Goal: Find contact information: Find contact information

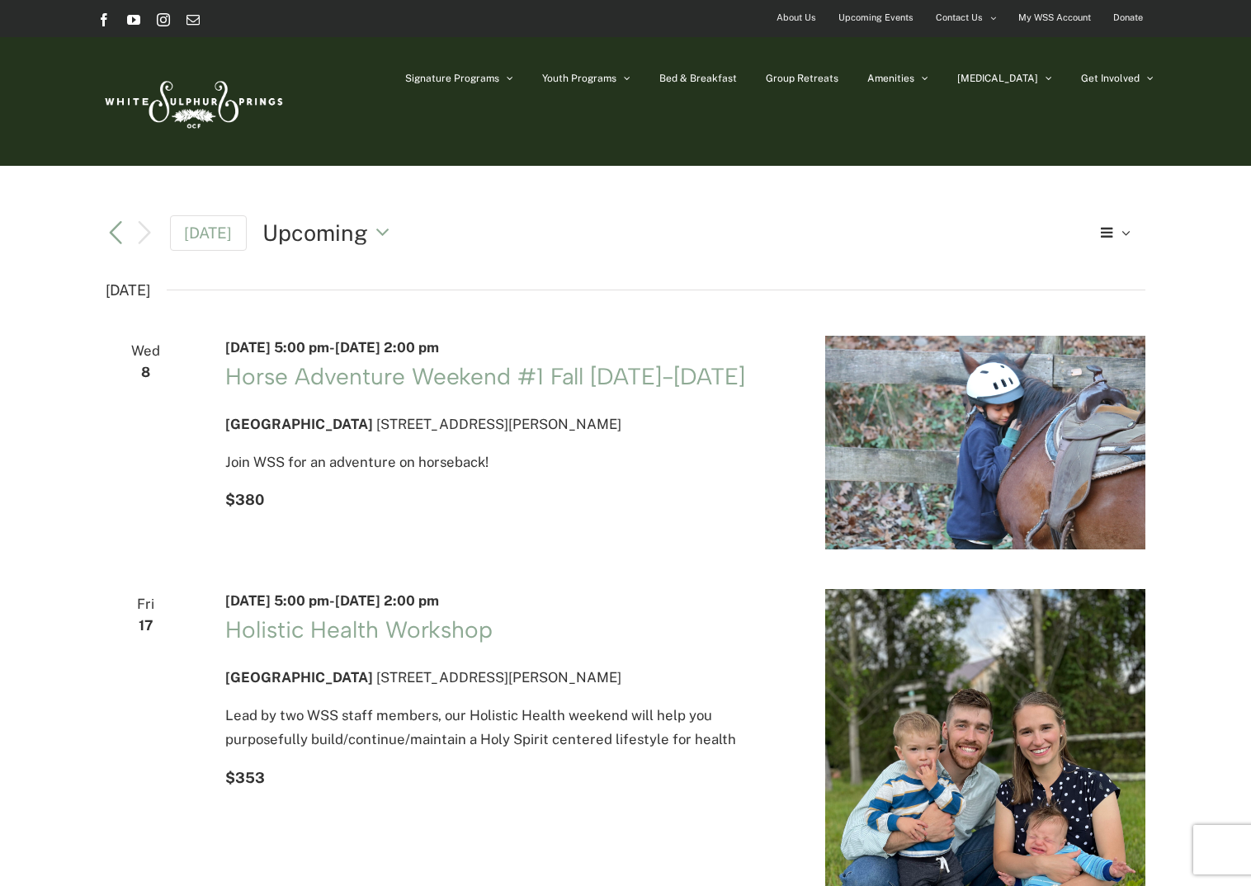
click at [207, 97] on img at bounding box center [192, 102] width 190 height 78
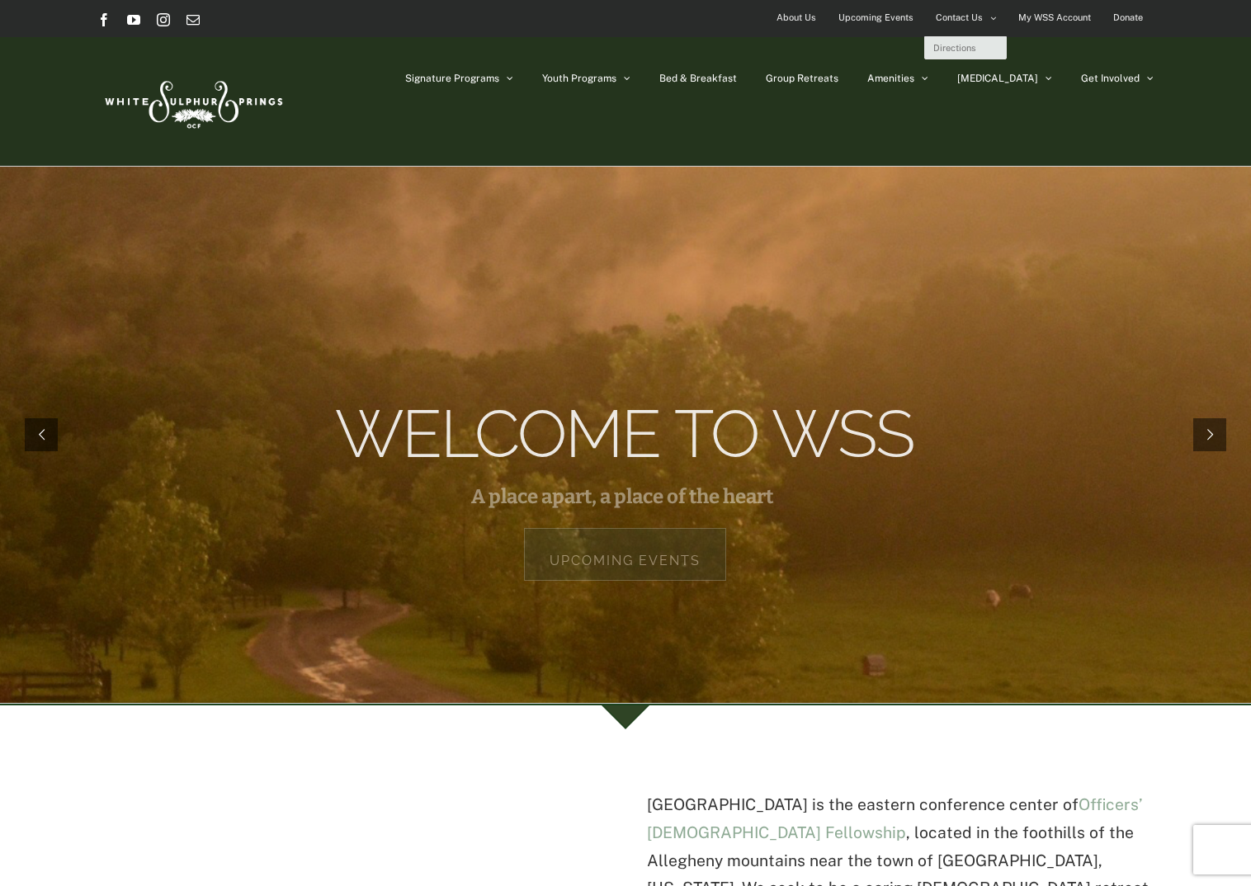
click at [965, 19] on span "Contact Us" at bounding box center [959, 18] width 47 height 24
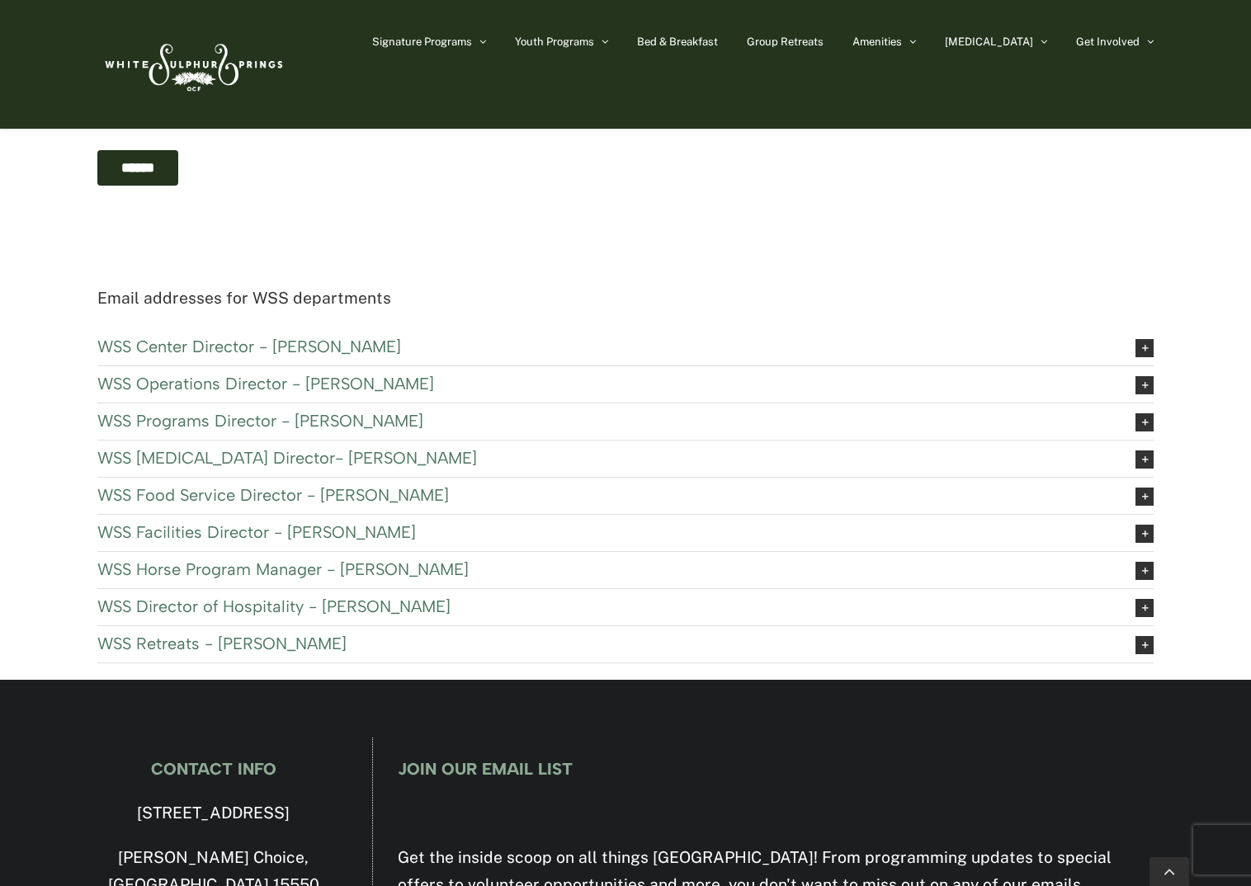
scroll to position [660, 0]
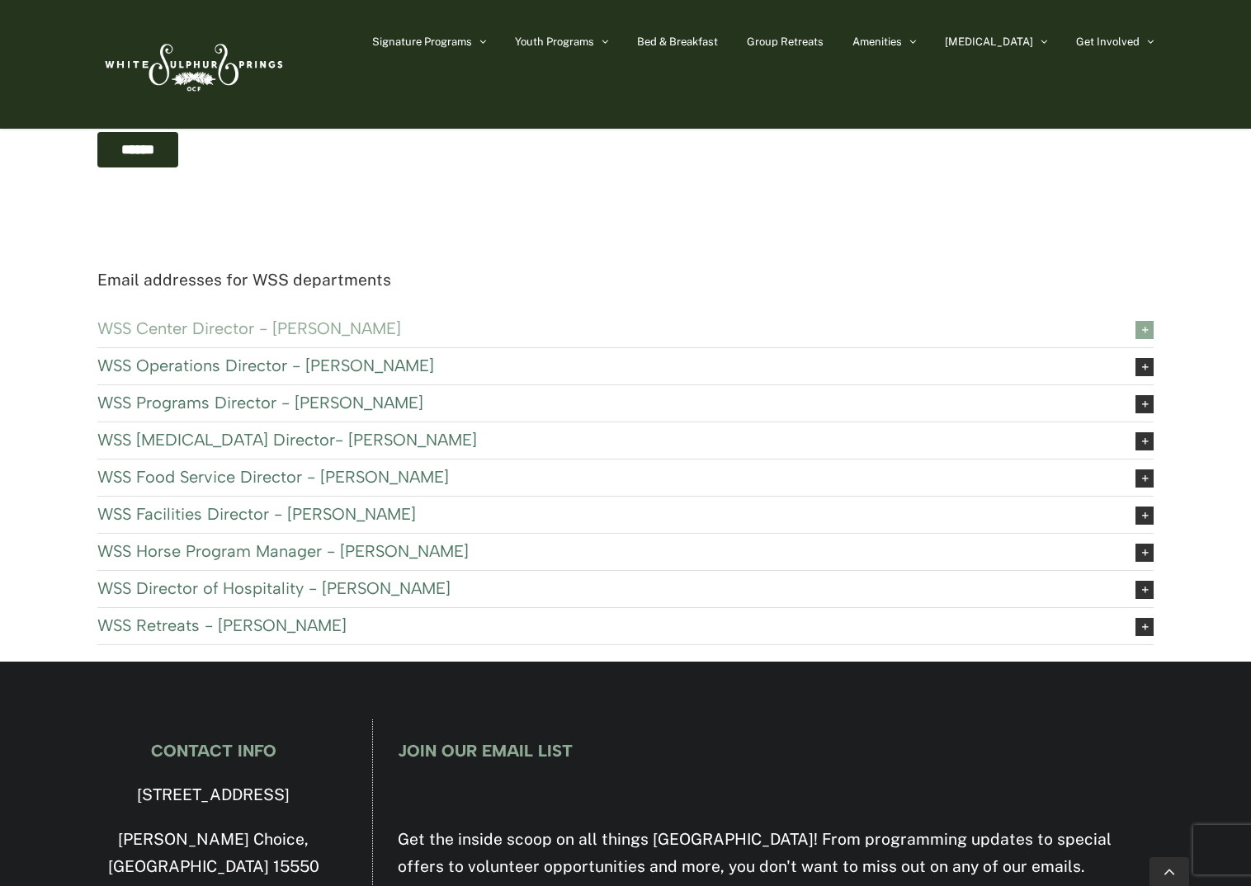
click at [298, 326] on span "WSS Center Director - Paul Robyn" at bounding box center [603, 328] width 1013 height 18
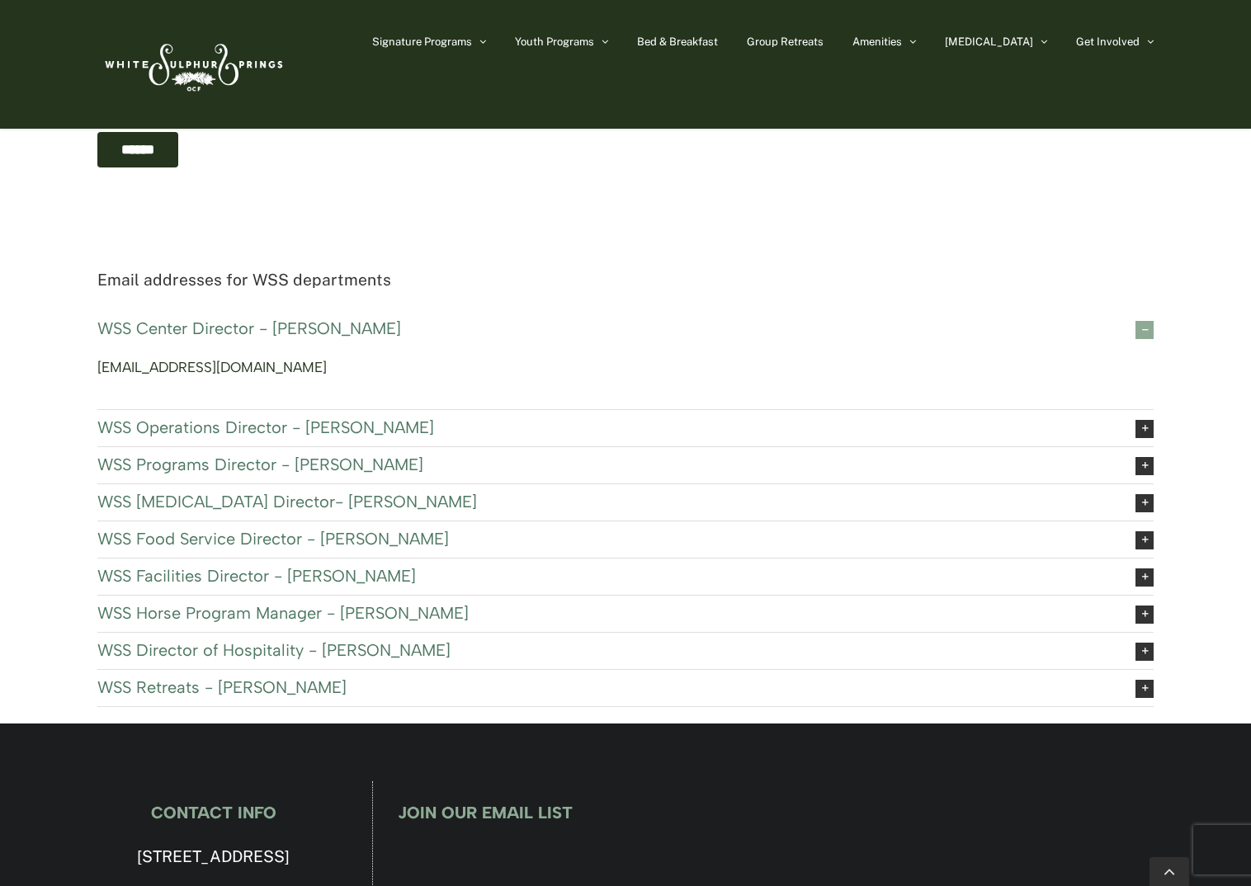
click at [234, 369] on link "wssdirector@ocfusa.org" at bounding box center [211, 367] width 229 height 17
click at [349, 579] on span "WSS Facilities Director - Fred Bryan" at bounding box center [603, 576] width 1013 height 18
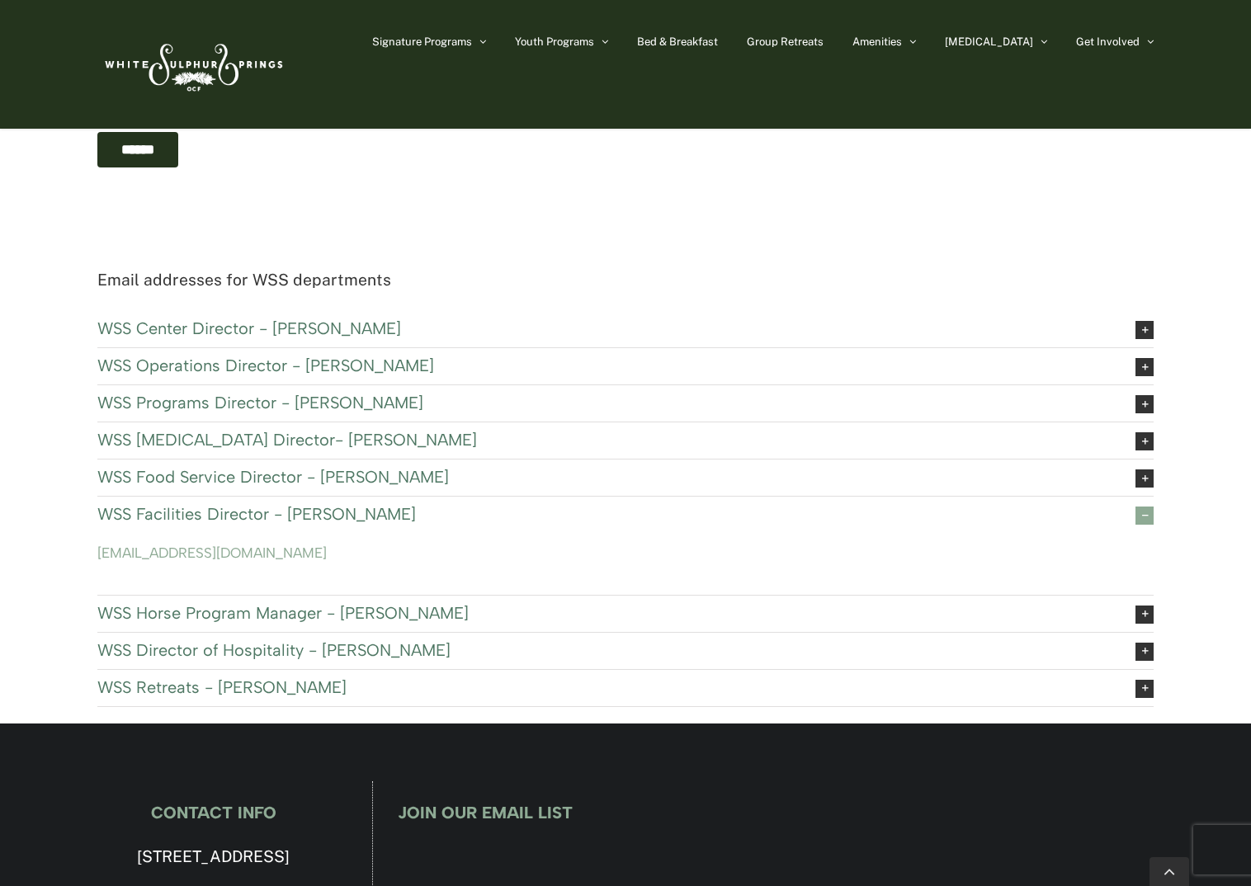
click at [201, 65] on img at bounding box center [192, 65] width 190 height 78
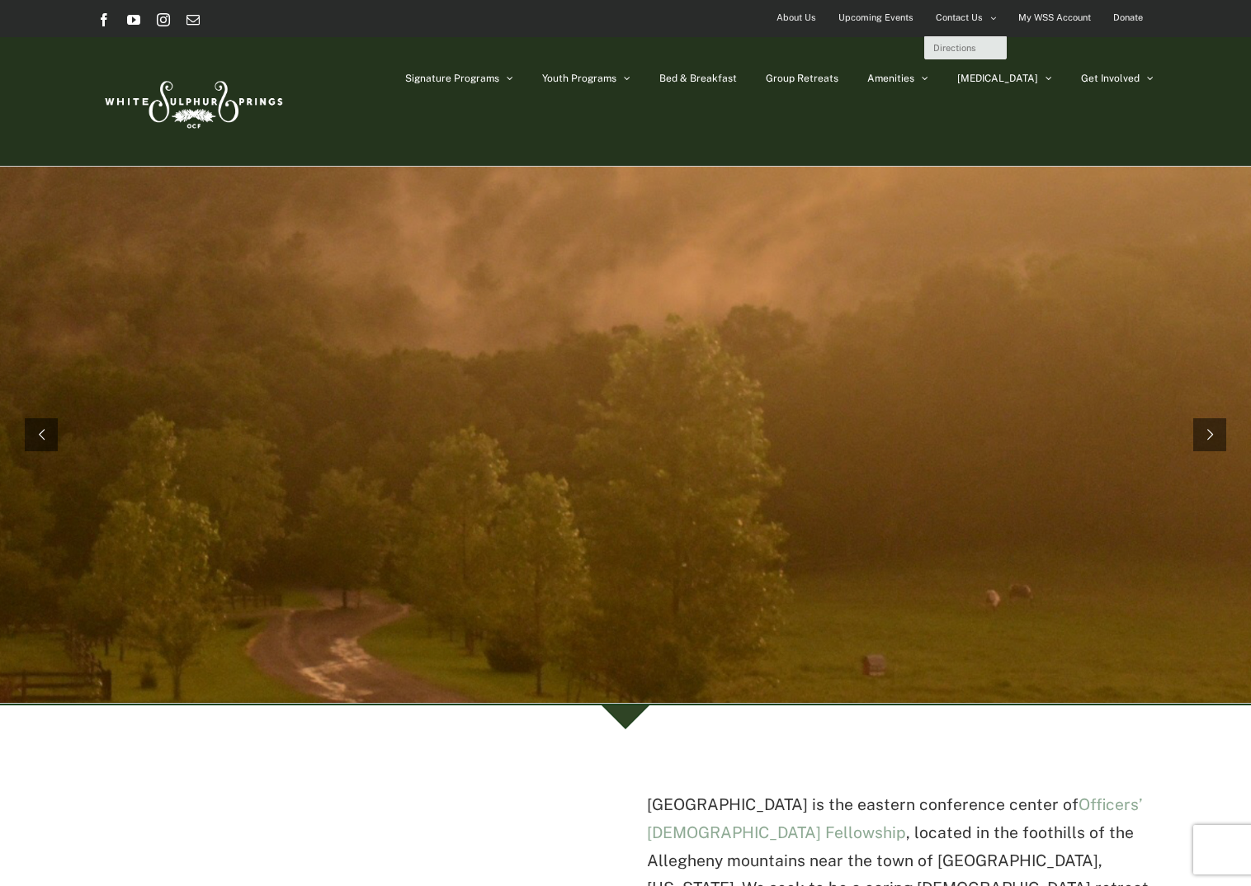
click at [950, 13] on span "Contact Us" at bounding box center [959, 18] width 47 height 24
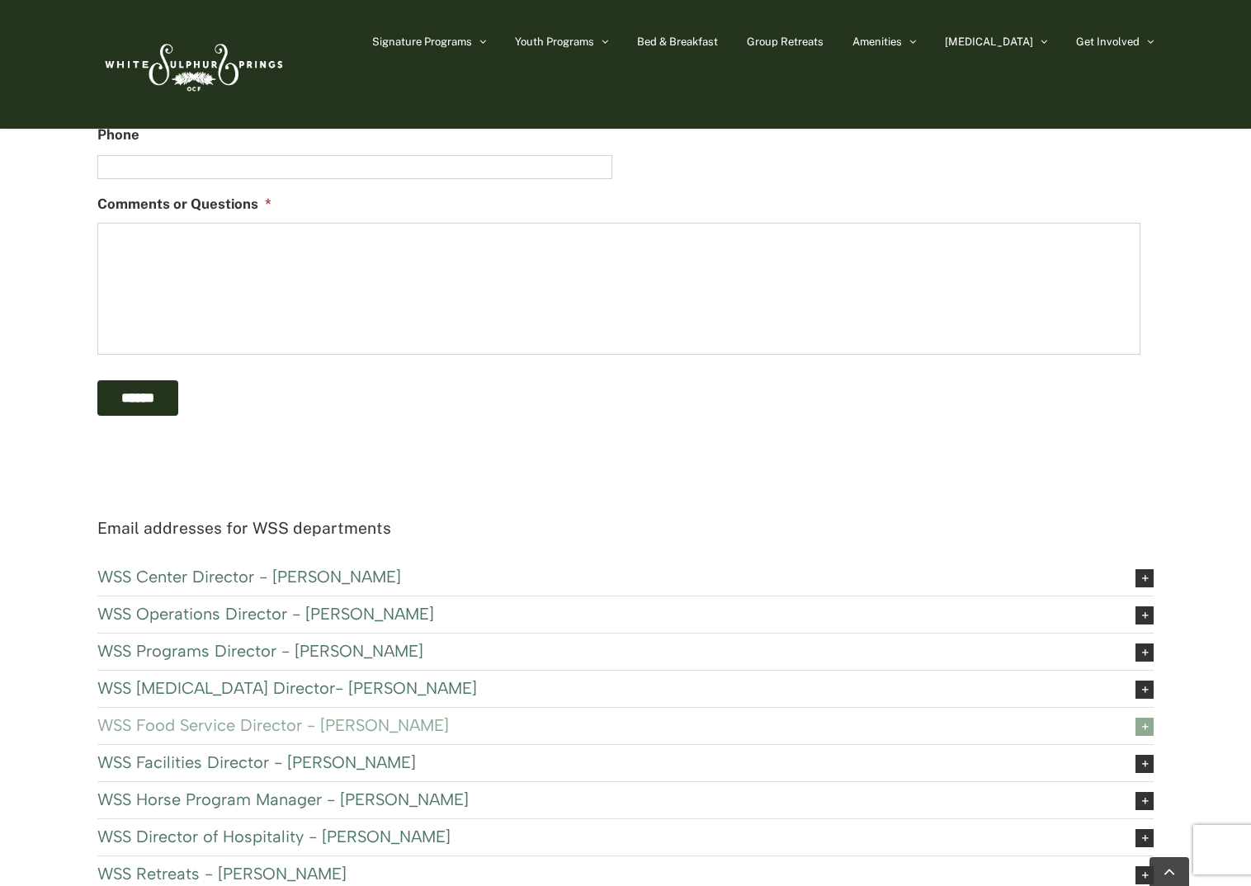
scroll to position [660, 0]
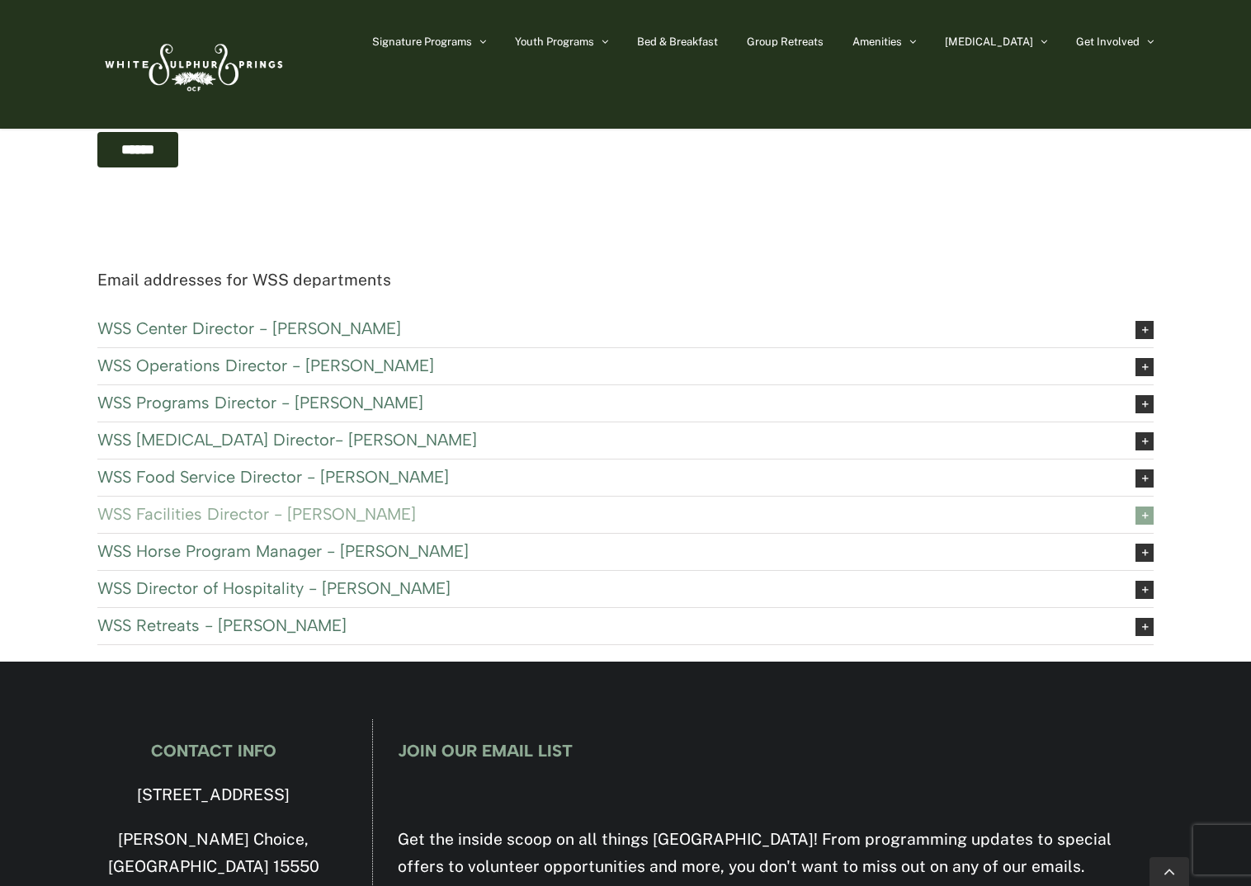
click at [240, 513] on span "WSS Facilities Director - [PERSON_NAME]" at bounding box center [603, 514] width 1013 height 18
